Goal: Information Seeking & Learning: Learn about a topic

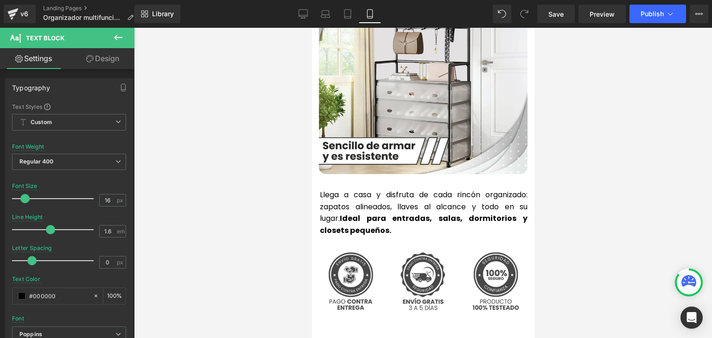
scroll to position [2085, 0]
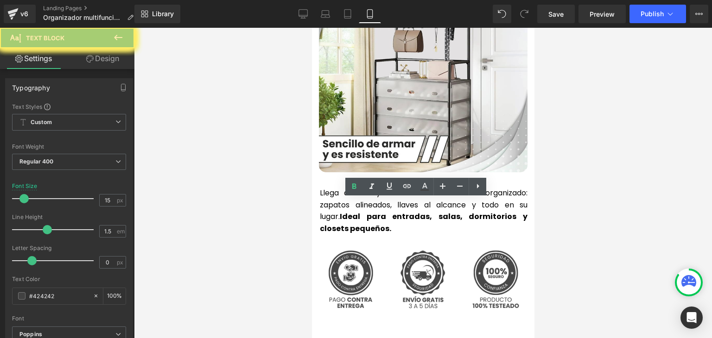
drag, startPoint x: 447, startPoint y: 257, endPoint x: 329, endPoint y: 207, distance: 128.5
copy font "Organiza tus zapatos y accesorios fácilmente, 16 ganchos para bolsos, llaveros,…"
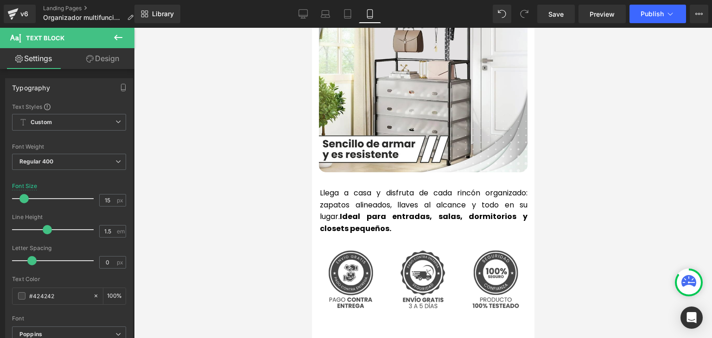
scroll to position [2920, 0]
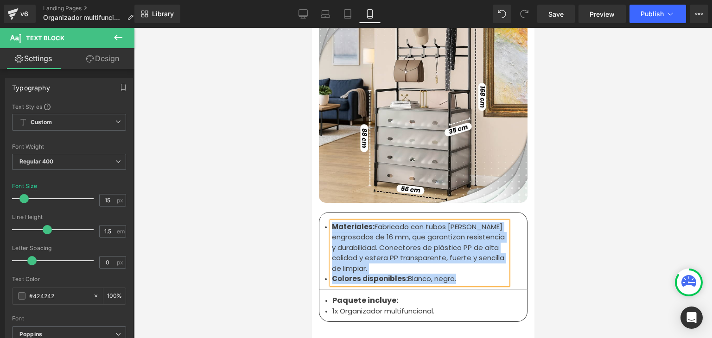
click at [360, 225] on li "Materiales: Fabricado con tubos [PERSON_NAME] engrosados de 16 mm, que garantiz…" at bounding box center [419, 248] width 176 height 52
click at [351, 227] on li "Materiales: Fabricado con tubos [PERSON_NAME] engrosados de 16 mm, que garantiz…" at bounding box center [419, 248] width 176 height 52
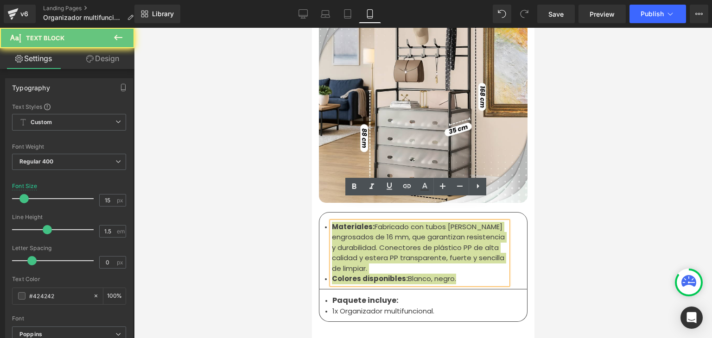
click at [550, 188] on div at bounding box center [423, 183] width 578 height 311
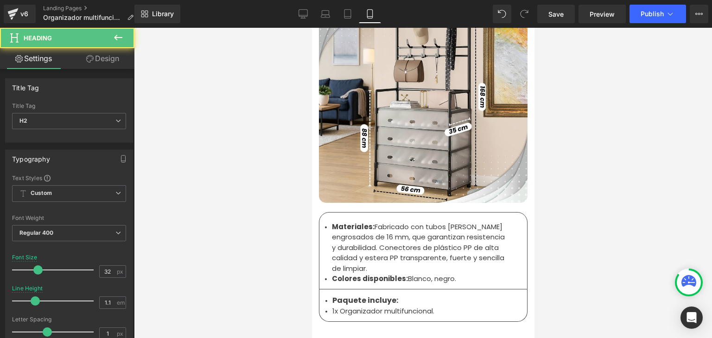
drag, startPoint x: 403, startPoint y: 173, endPoint x: 465, endPoint y: 178, distance: 62.3
drag, startPoint x: 379, startPoint y: 162, endPoint x: 374, endPoint y: 167, distance: 7.2
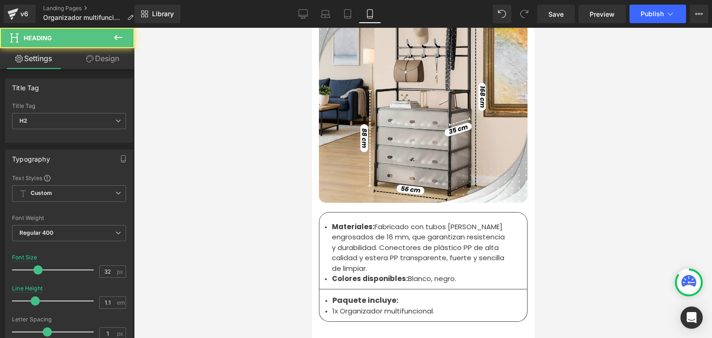
drag, startPoint x: 468, startPoint y: 176, endPoint x: 479, endPoint y: 186, distance: 15.1
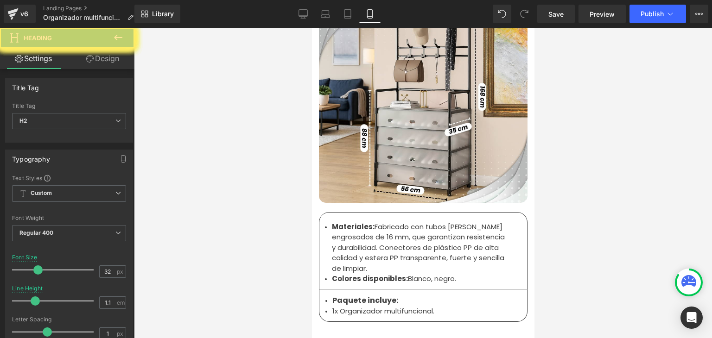
scroll to position [0, 0]
